Goal: Contribute content

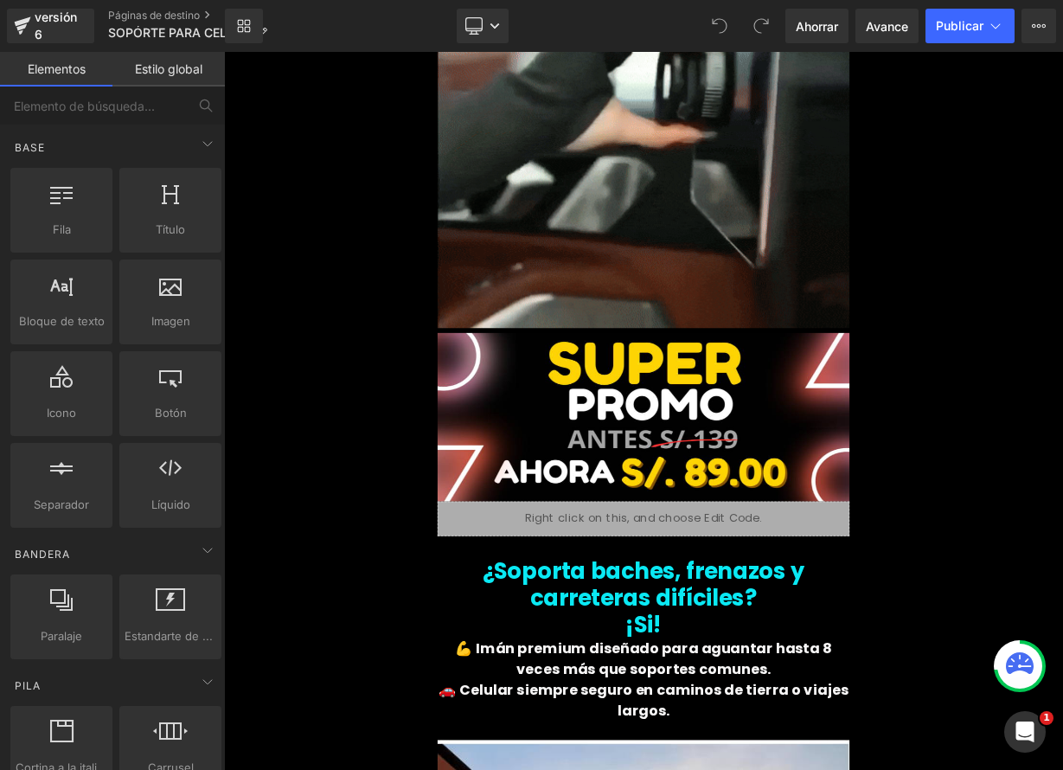
scroll to position [2982, 0]
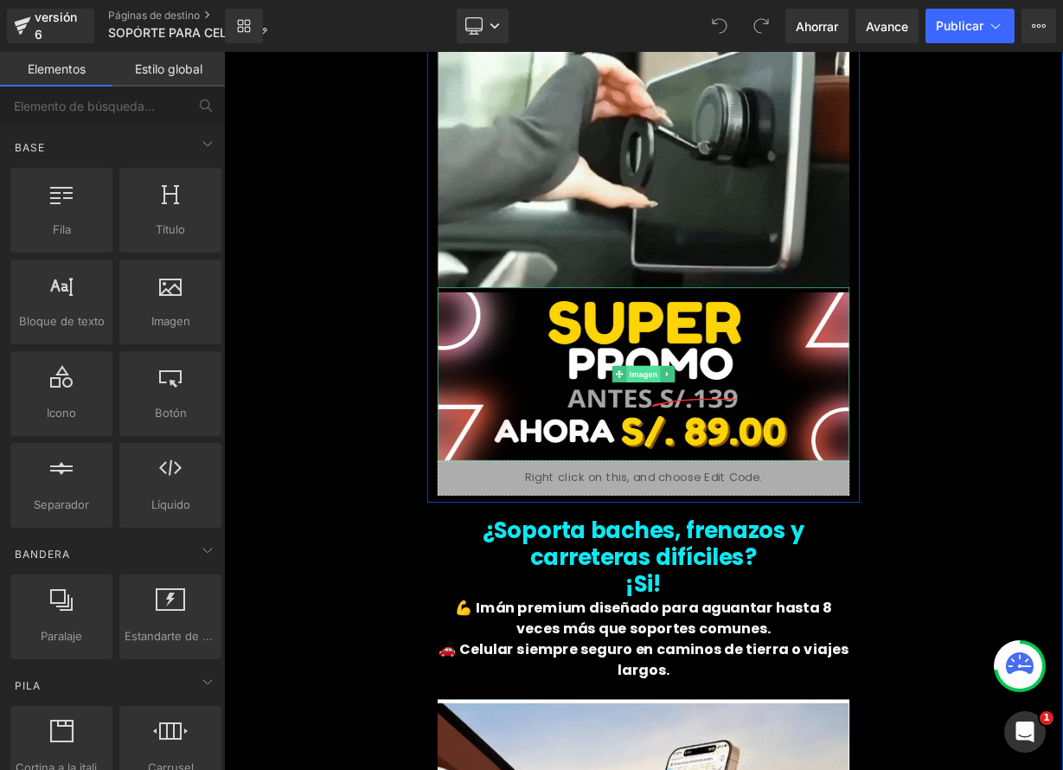
click at [732, 443] on font "Imagen" at bounding box center [747, 453] width 35 height 21
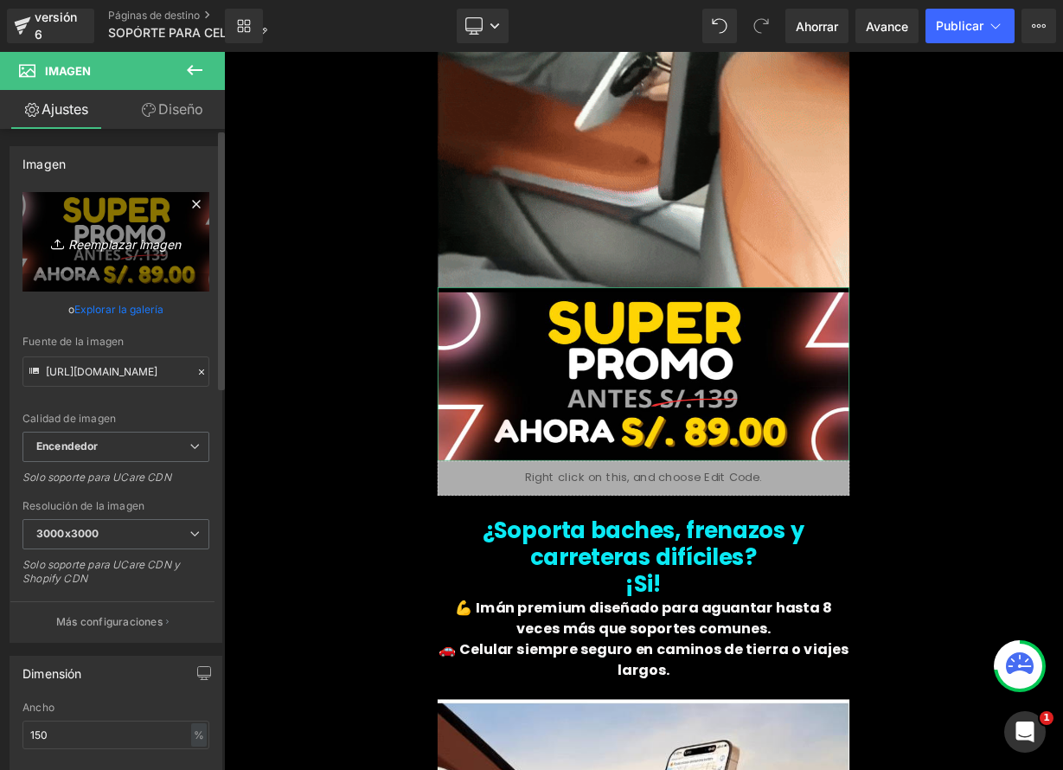
click at [146, 243] on font "Reemplazar imagen" at bounding box center [124, 243] width 112 height 15
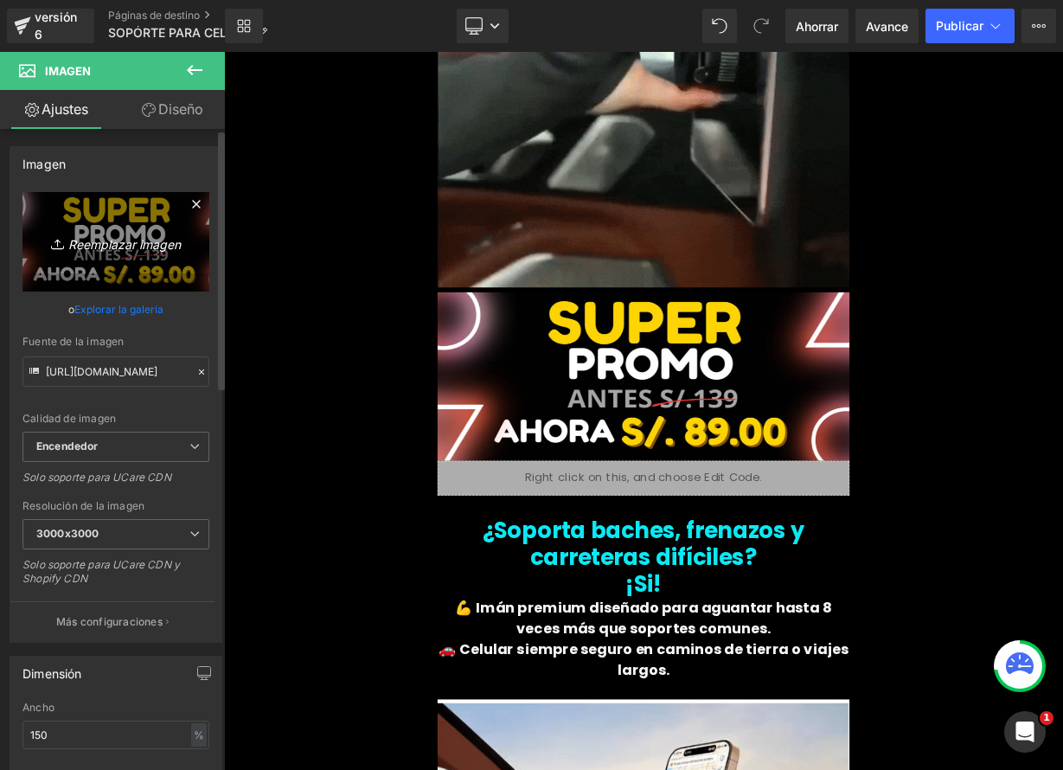
type input "C:\fakepath\PRO2.png"
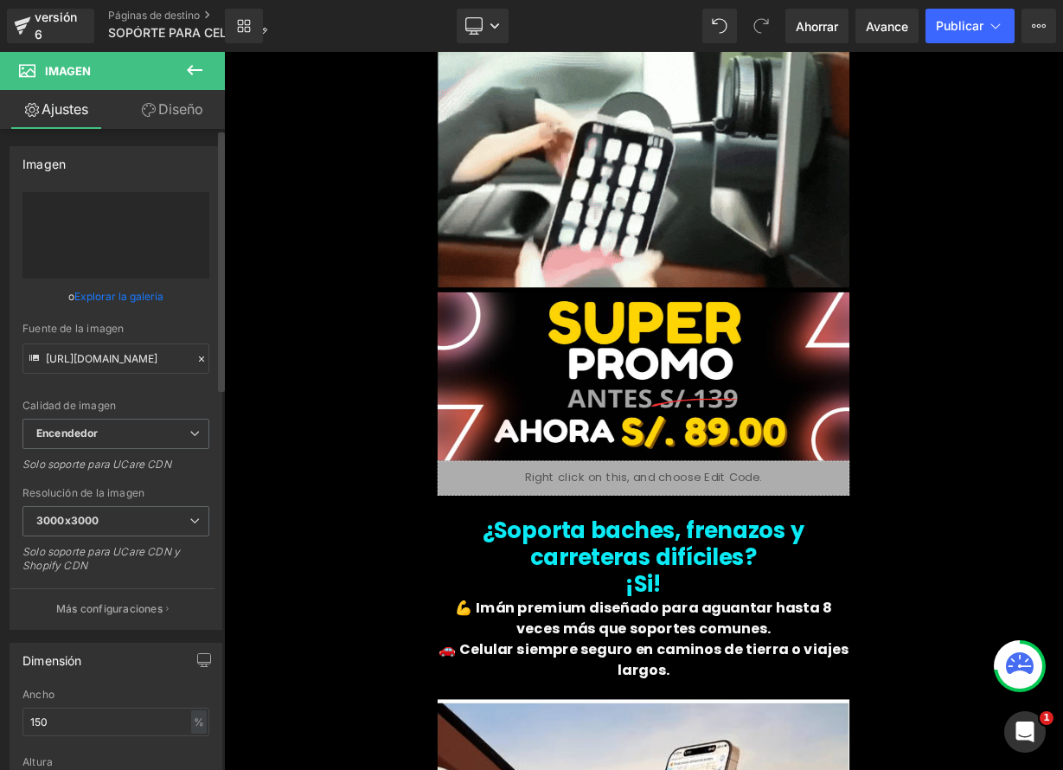
type input "[URL][DOMAIN_NAME]"
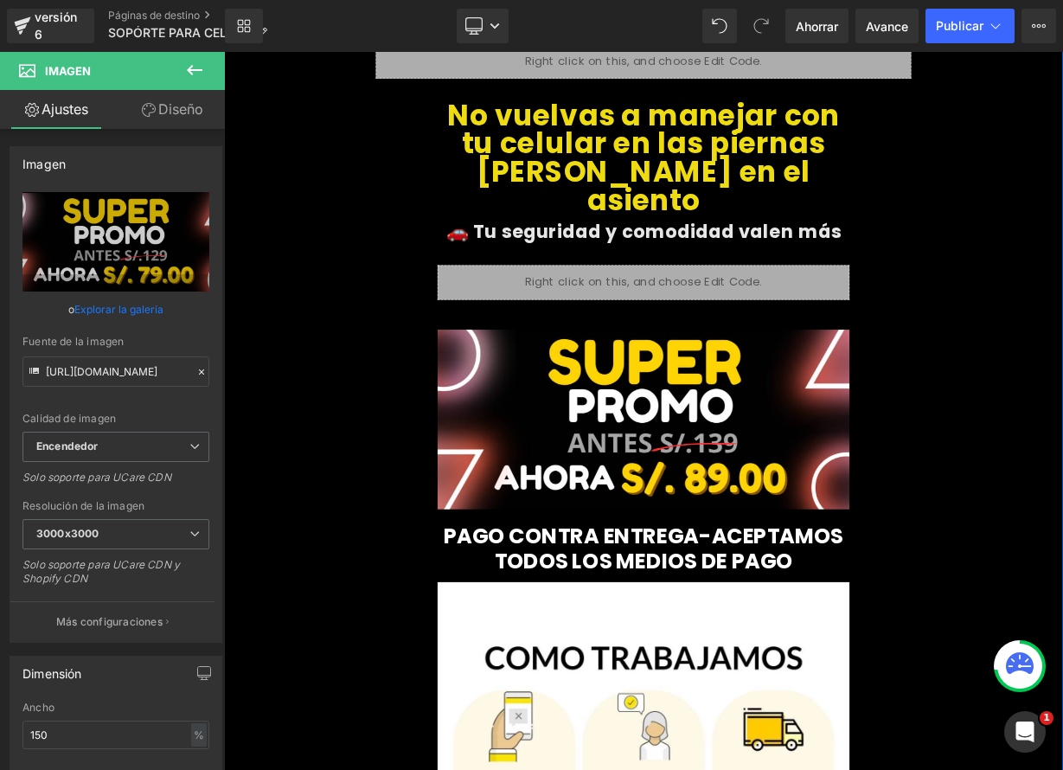
scroll to position [7594, 0]
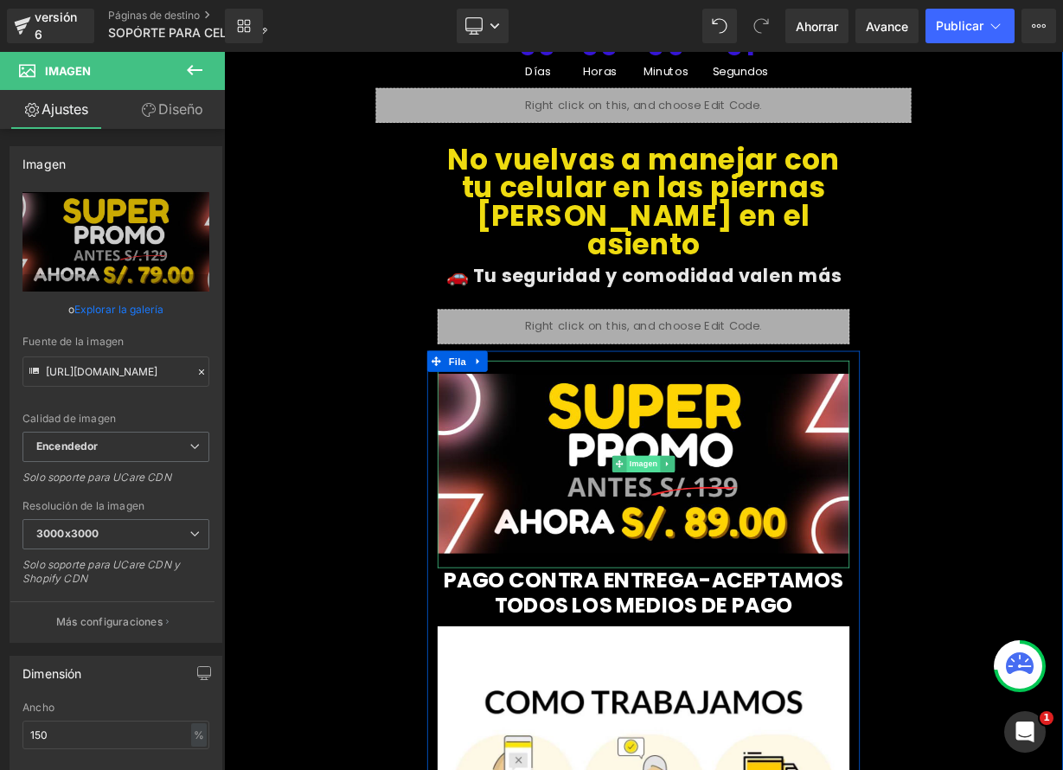
click at [735, 556] on font "Imagen" at bounding box center [747, 566] width 35 height 21
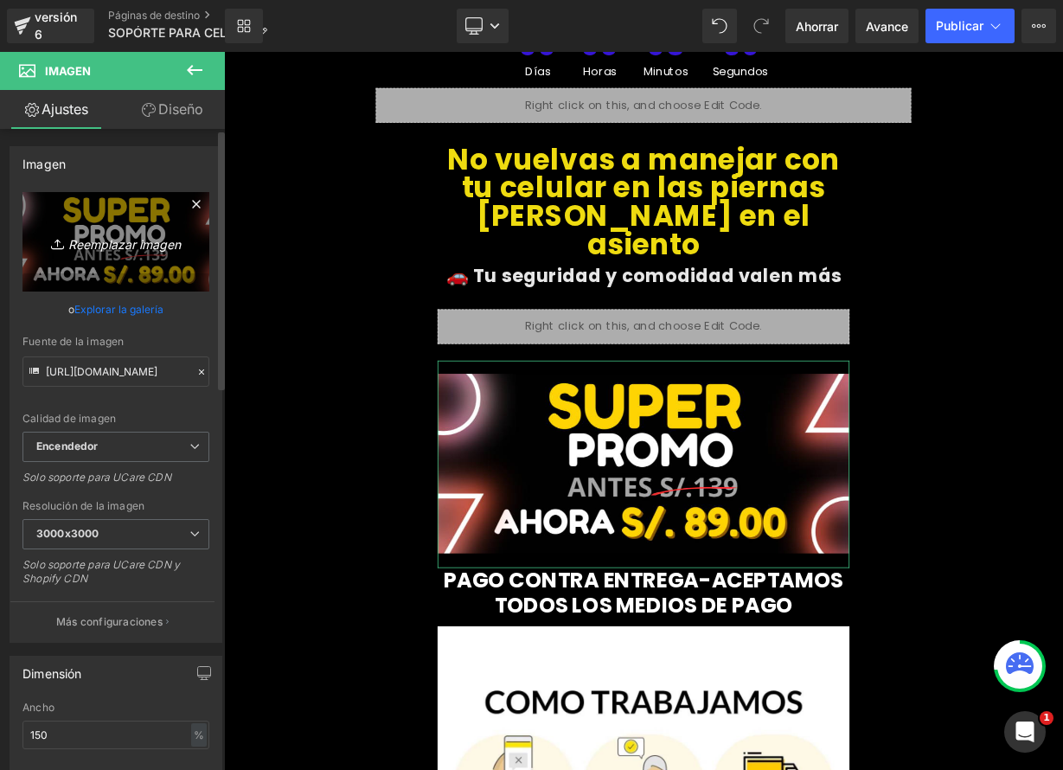
click at [145, 245] on font "Reemplazar imagen" at bounding box center [124, 243] width 112 height 15
type input "C:\fakepath\PRO2.png"
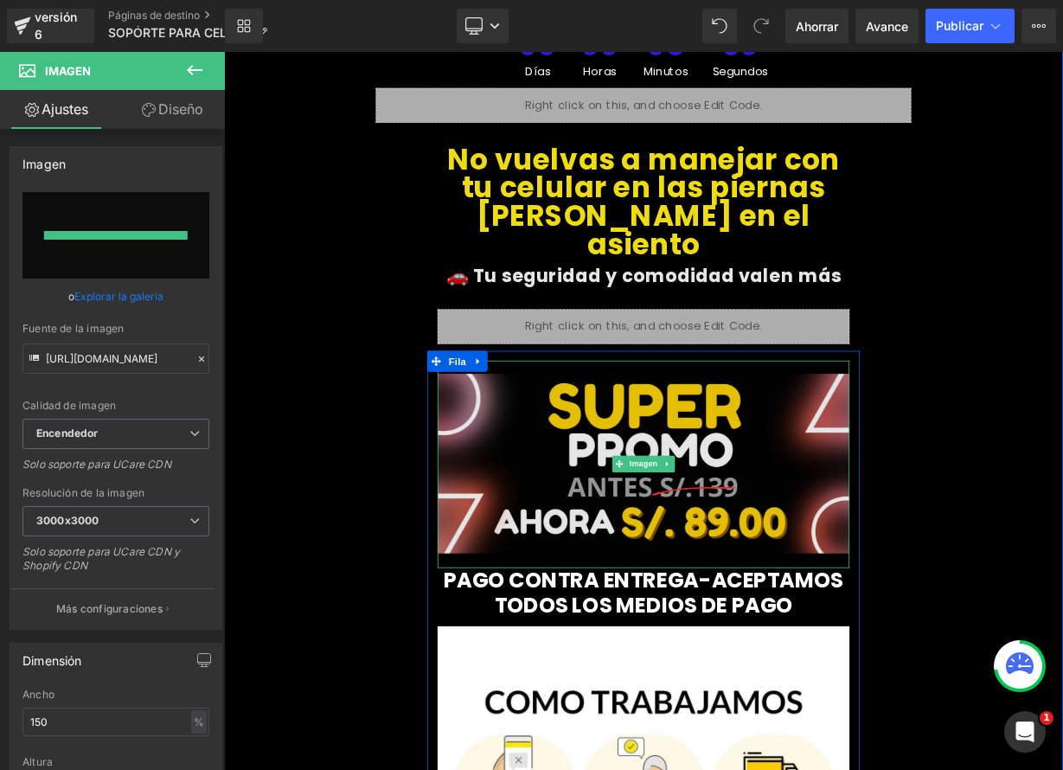
type input "[URL][DOMAIN_NAME]"
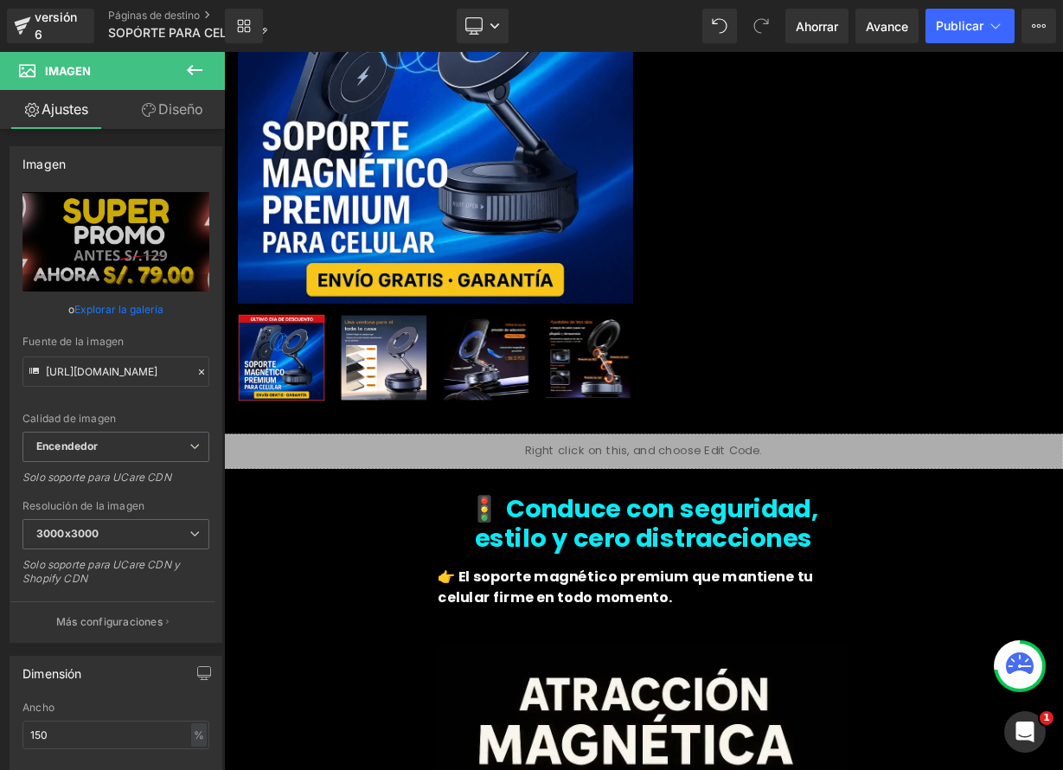
scroll to position [0, 0]
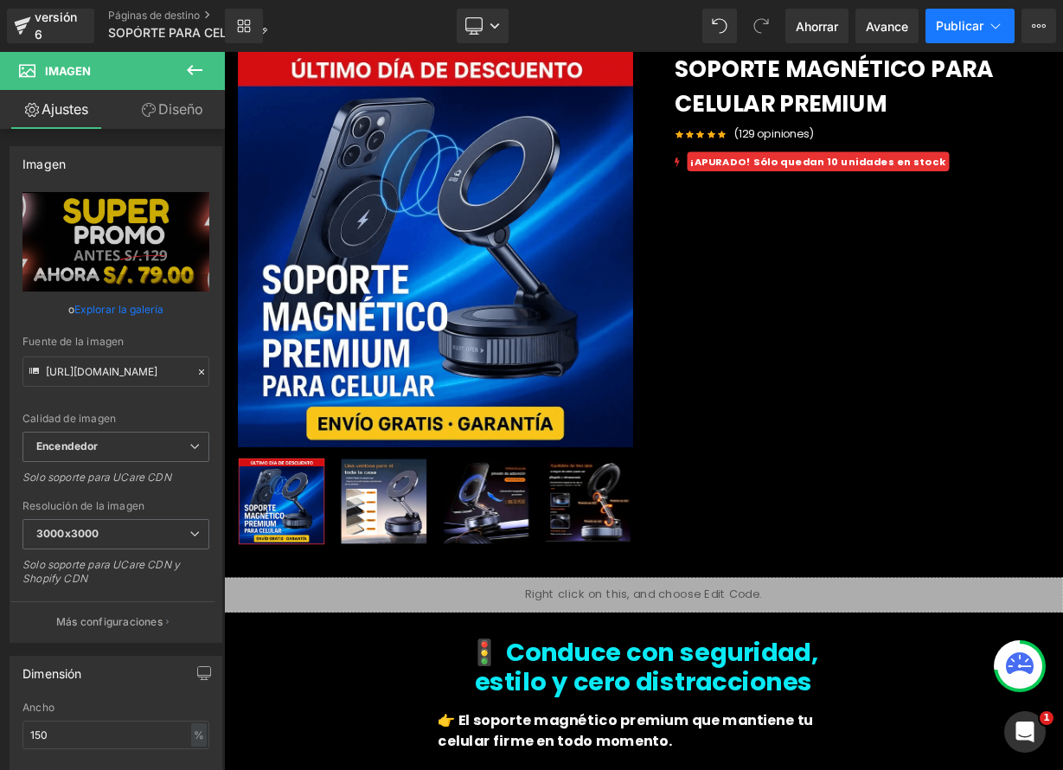
click at [967, 35] on button "Publicar" at bounding box center [970, 26] width 89 height 35
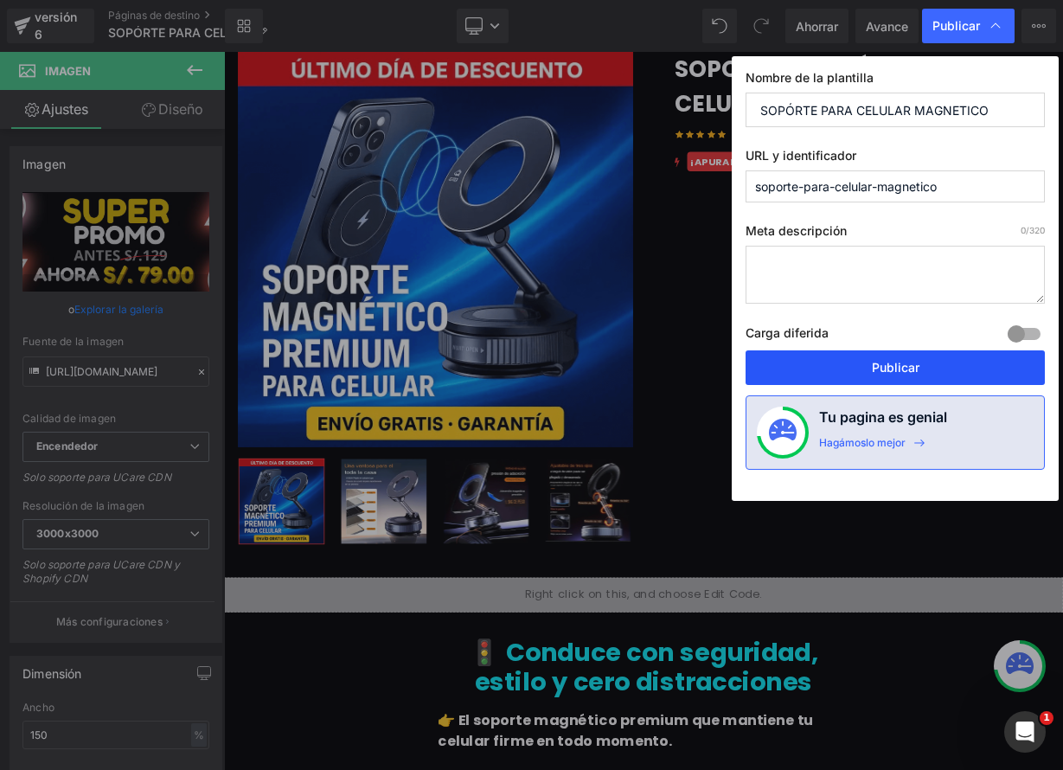
click at [884, 366] on font "Publicar" at bounding box center [896, 367] width 48 height 15
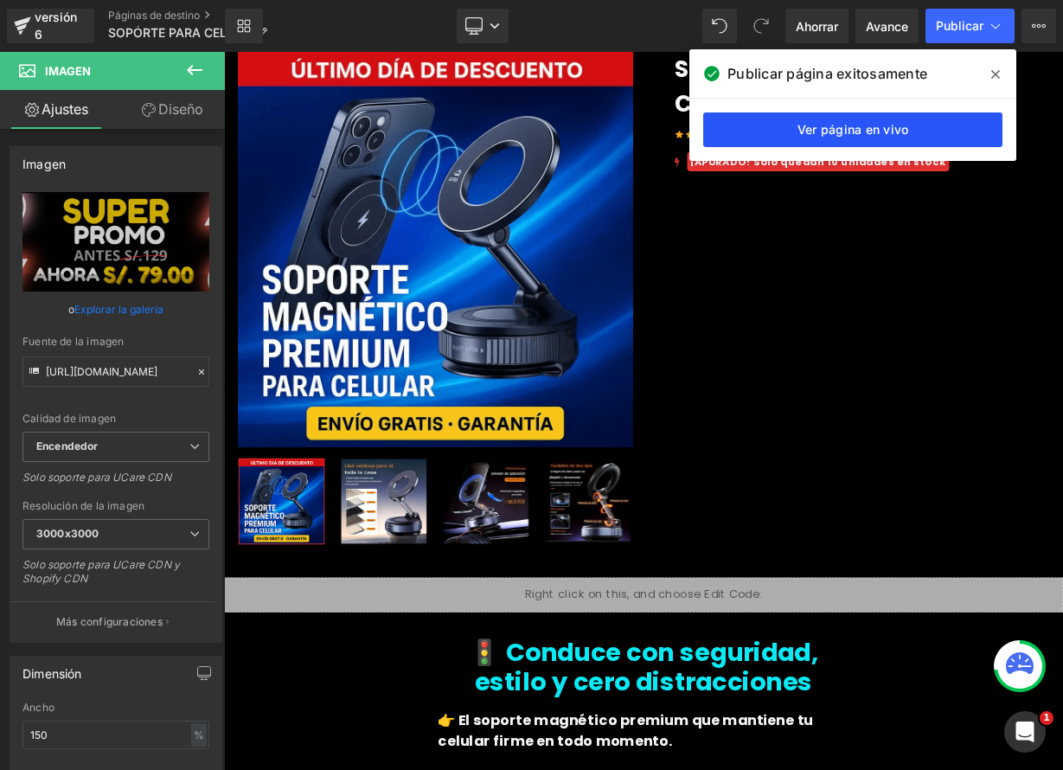
click at [809, 138] on link "Ver página en vivo" at bounding box center [852, 129] width 299 height 35
